Goal: Task Accomplishment & Management: Complete application form

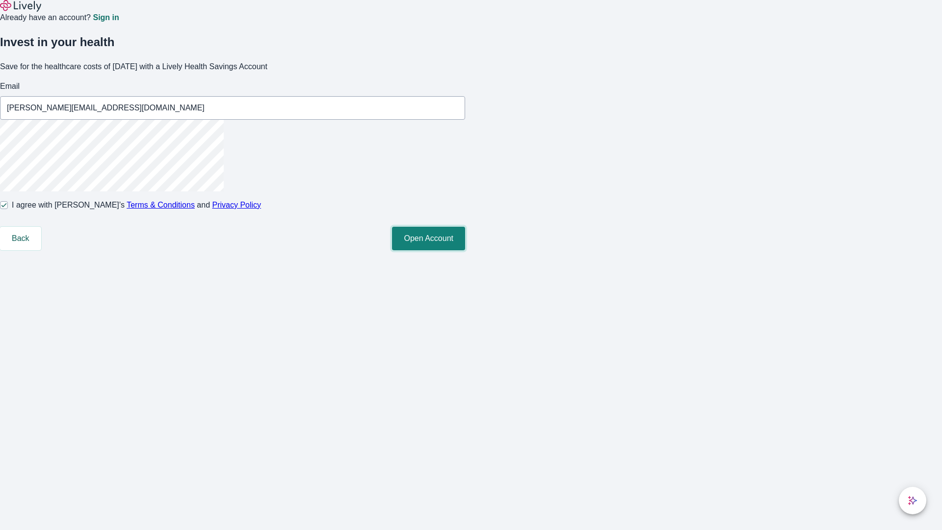
click at [465, 250] on button "Open Account" at bounding box center [428, 239] width 73 height 24
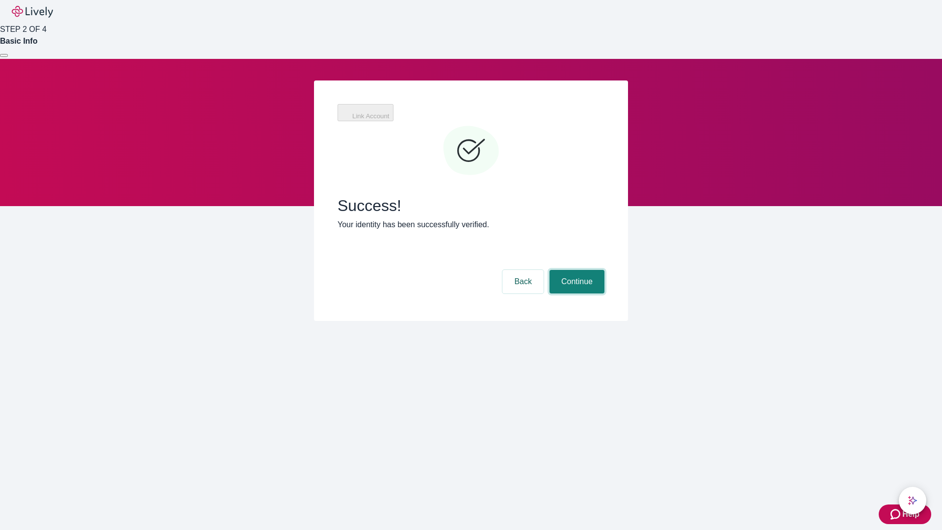
click at [575, 270] on button "Continue" at bounding box center [576, 282] width 55 height 24
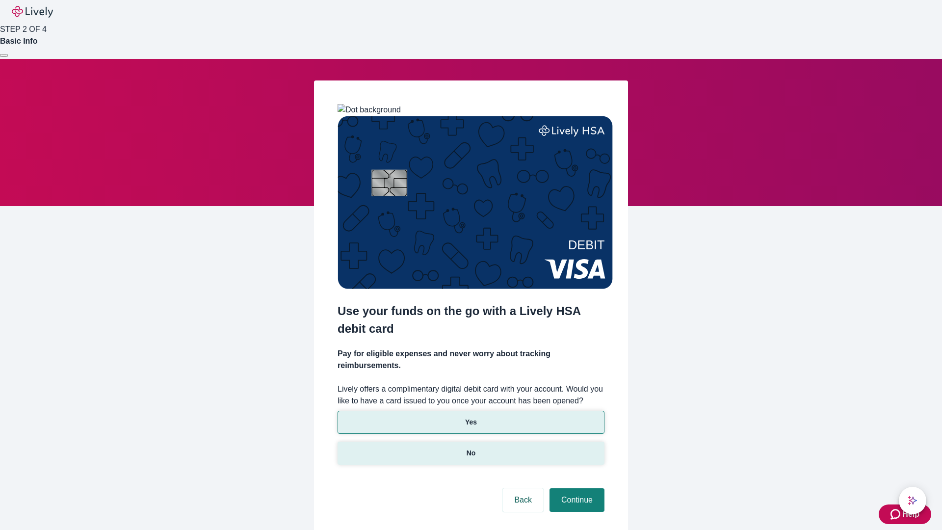
click at [471, 448] on p "No" at bounding box center [471, 453] width 9 height 10
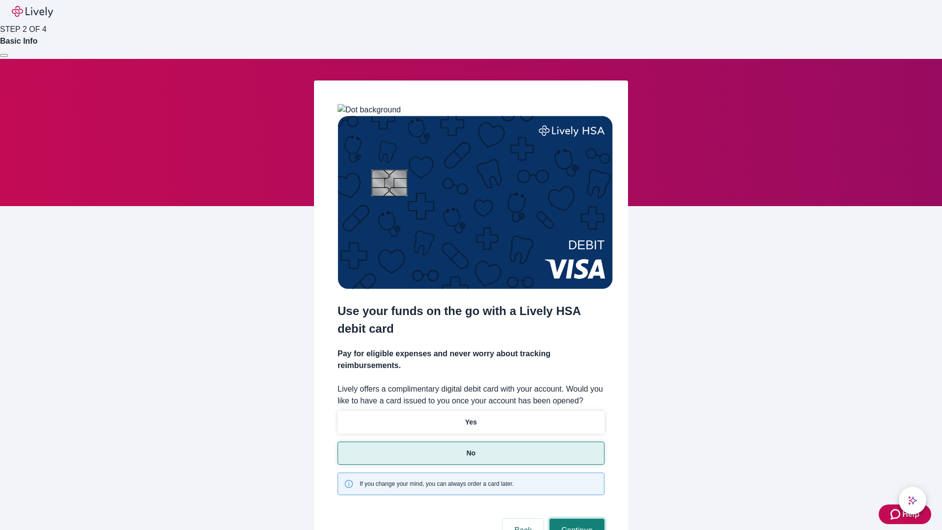
click at [575, 519] on button "Continue" at bounding box center [576, 531] width 55 height 24
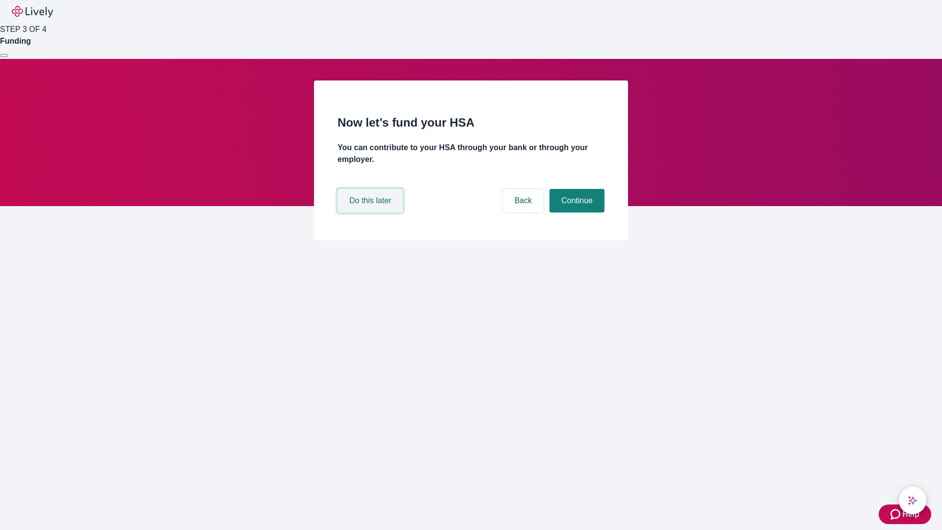
click at [371, 212] on button "Do this later" at bounding box center [370, 201] width 65 height 24
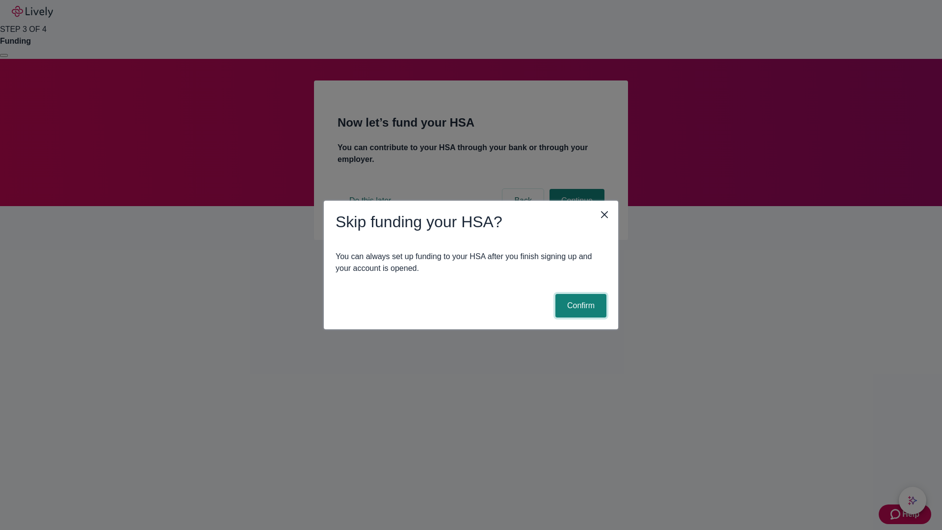
click at [579, 306] on button "Confirm" at bounding box center [580, 306] width 51 height 24
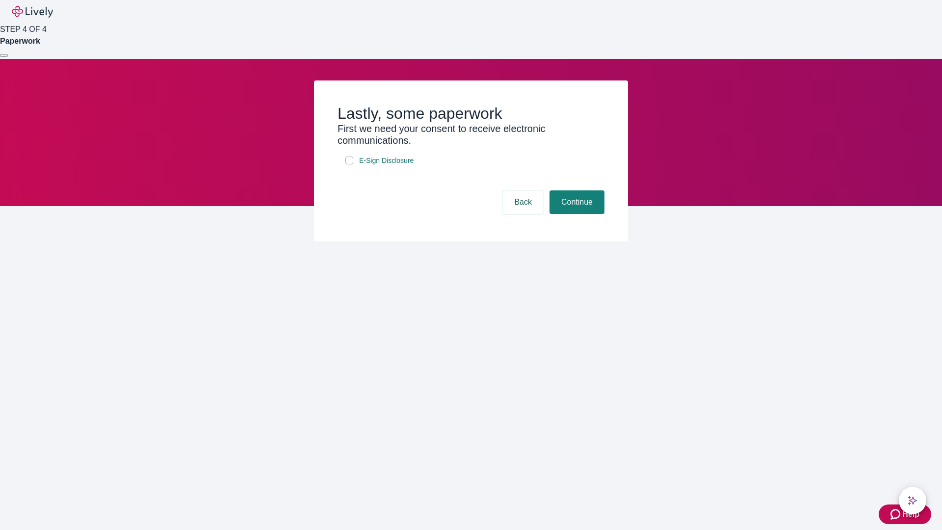
click at [349, 164] on input "E-Sign Disclosure" at bounding box center [349, 161] width 8 height 8
checkbox input "true"
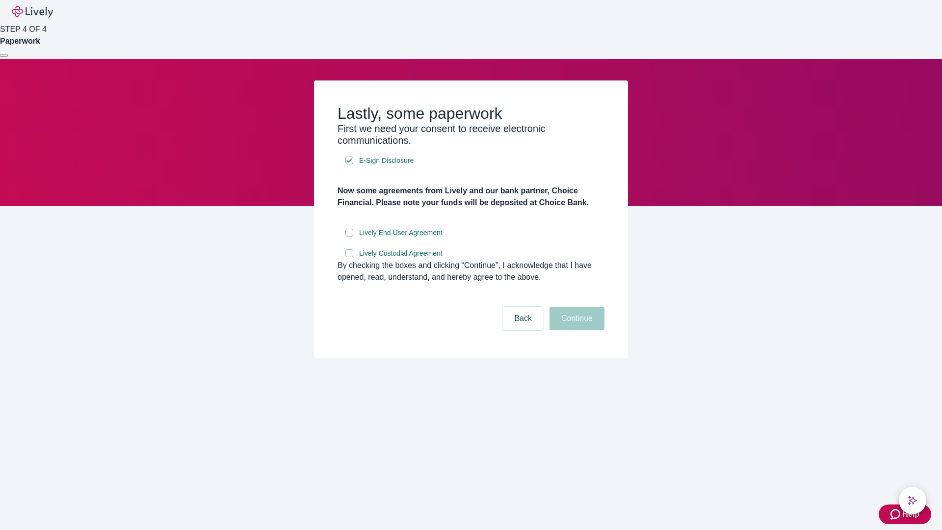
click at [349, 236] on input "Lively End User Agreement" at bounding box center [349, 233] width 8 height 8
checkbox input "true"
click at [349, 257] on input "Lively Custodial Agreement" at bounding box center [349, 253] width 8 height 8
checkbox input "true"
click at [575, 330] on button "Continue" at bounding box center [576, 319] width 55 height 24
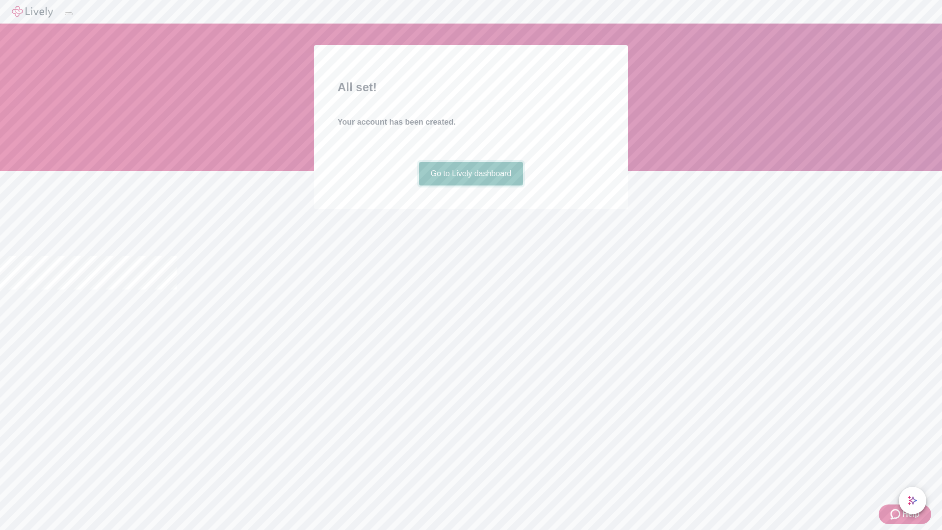
click at [471, 185] on link "Go to Lively dashboard" at bounding box center [471, 174] width 105 height 24
